Goal: Task Accomplishment & Management: Manage account settings

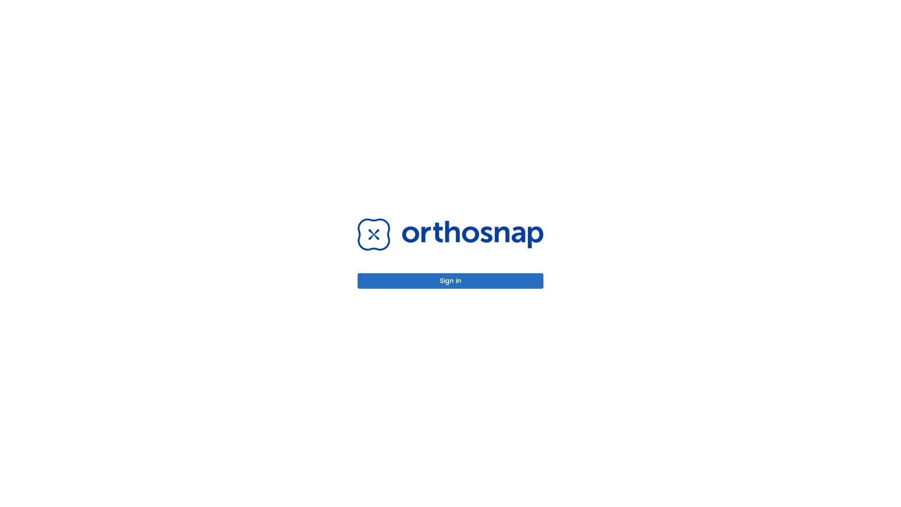
click at [450, 281] on button "Sign in" at bounding box center [450, 280] width 186 height 15
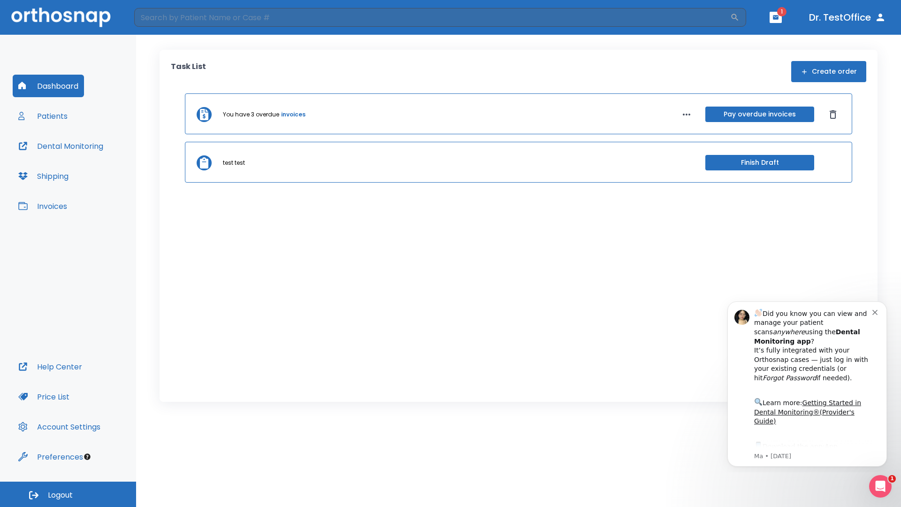
click at [68, 494] on span "Logout" at bounding box center [60, 495] width 25 height 10
